Goal: Information Seeking & Learning: Learn about a topic

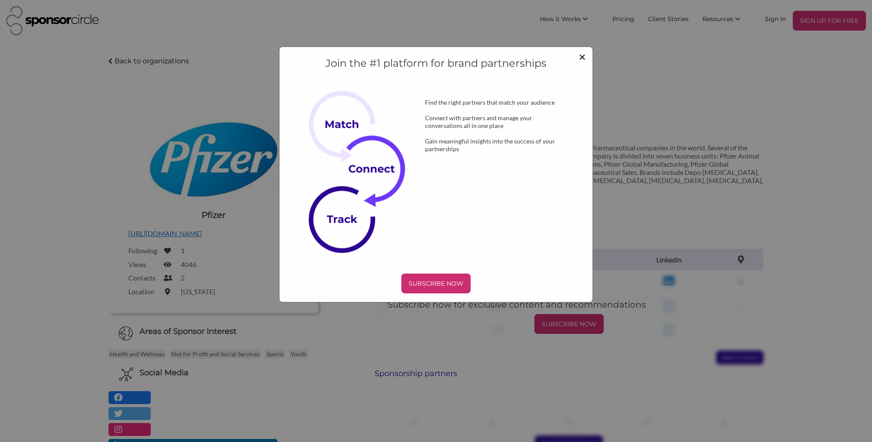
click at [585, 55] on span "×" at bounding box center [582, 56] width 7 height 15
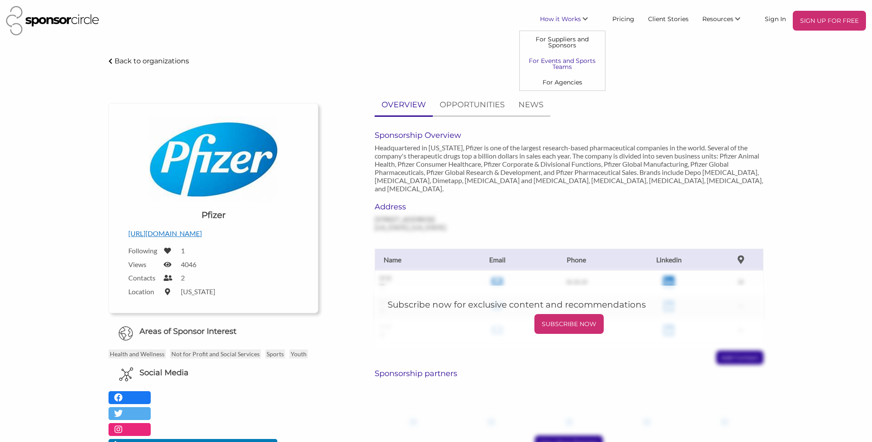
click at [570, 63] on link "For Events and Sports Teams" at bounding box center [562, 64] width 85 height 22
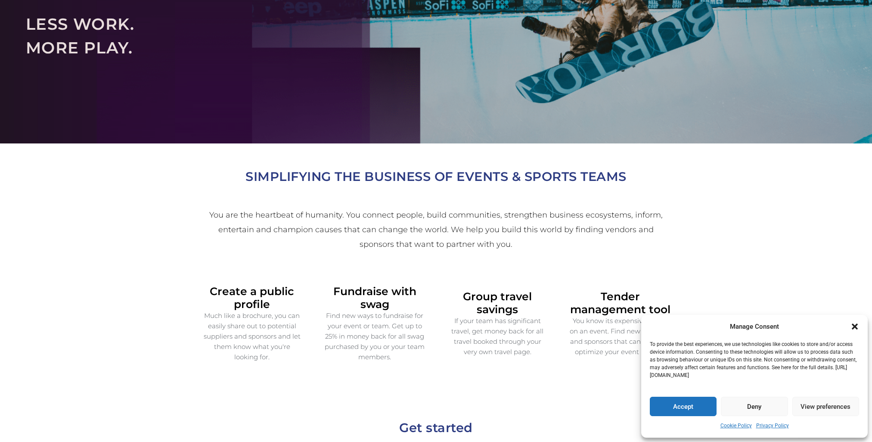
scroll to position [129, 0]
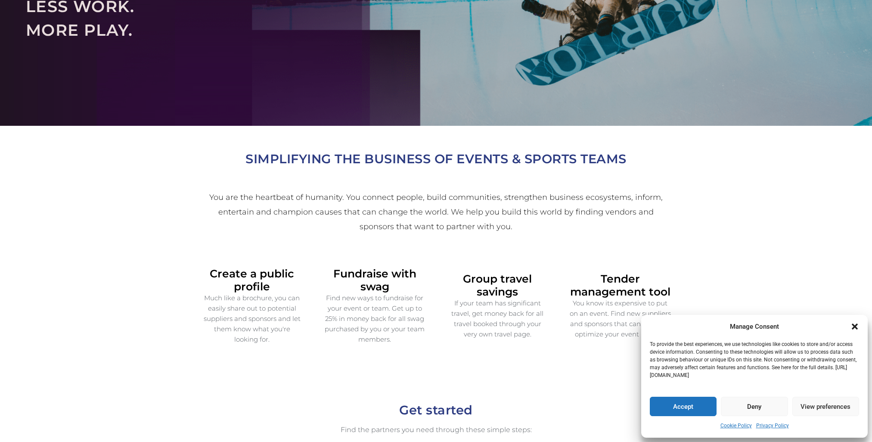
click at [857, 322] on icon "Close dialogue" at bounding box center [854, 326] width 9 height 9
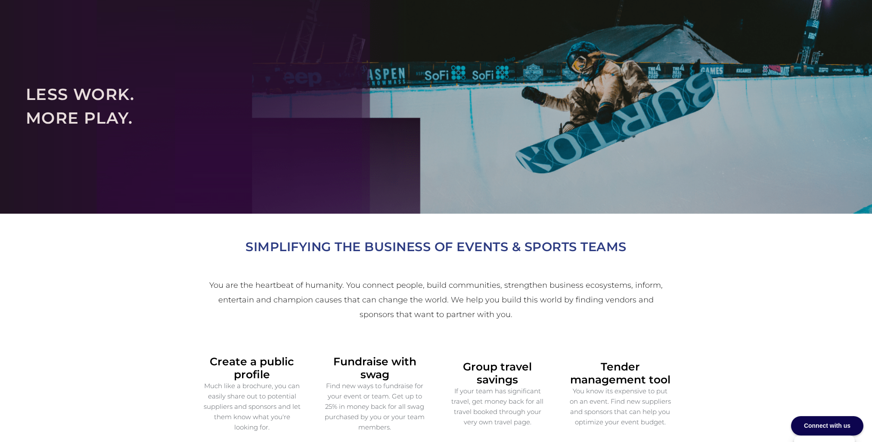
scroll to position [0, 0]
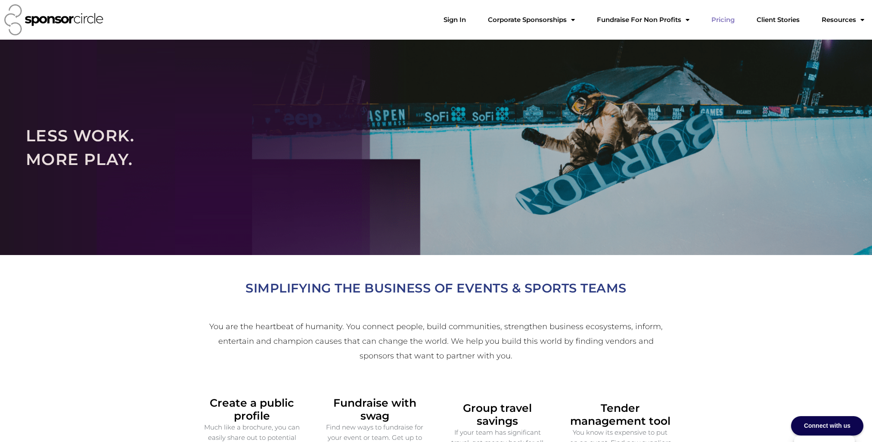
click at [740, 18] on link "Pricing" at bounding box center [722, 19] width 37 height 17
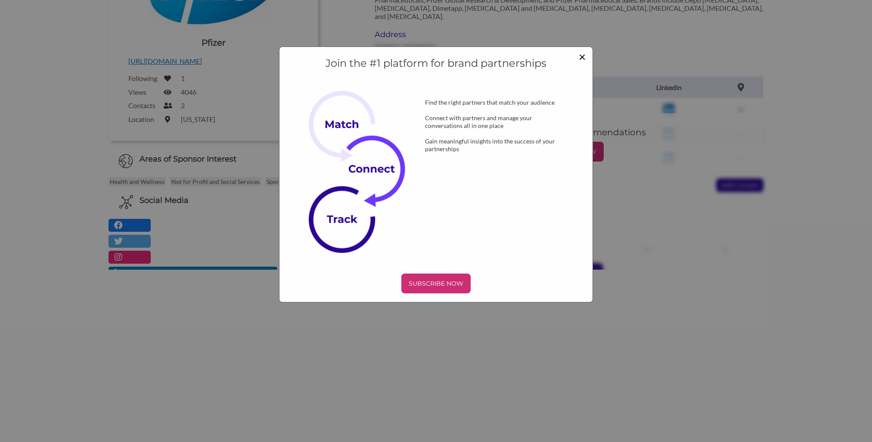
click at [583, 56] on span "×" at bounding box center [582, 56] width 7 height 15
